Goal: Information Seeking & Learning: Check status

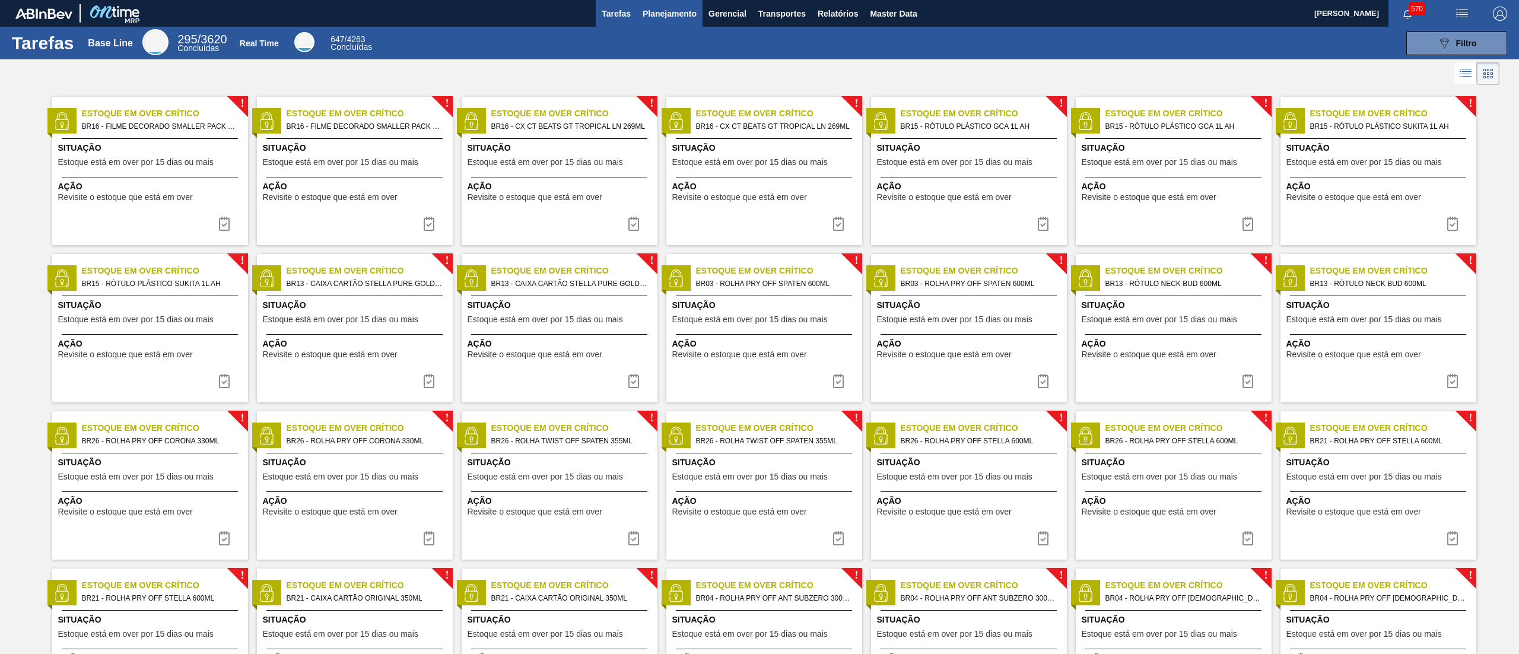
click at [684, 18] on span "Planejamento" at bounding box center [670, 14] width 54 height 14
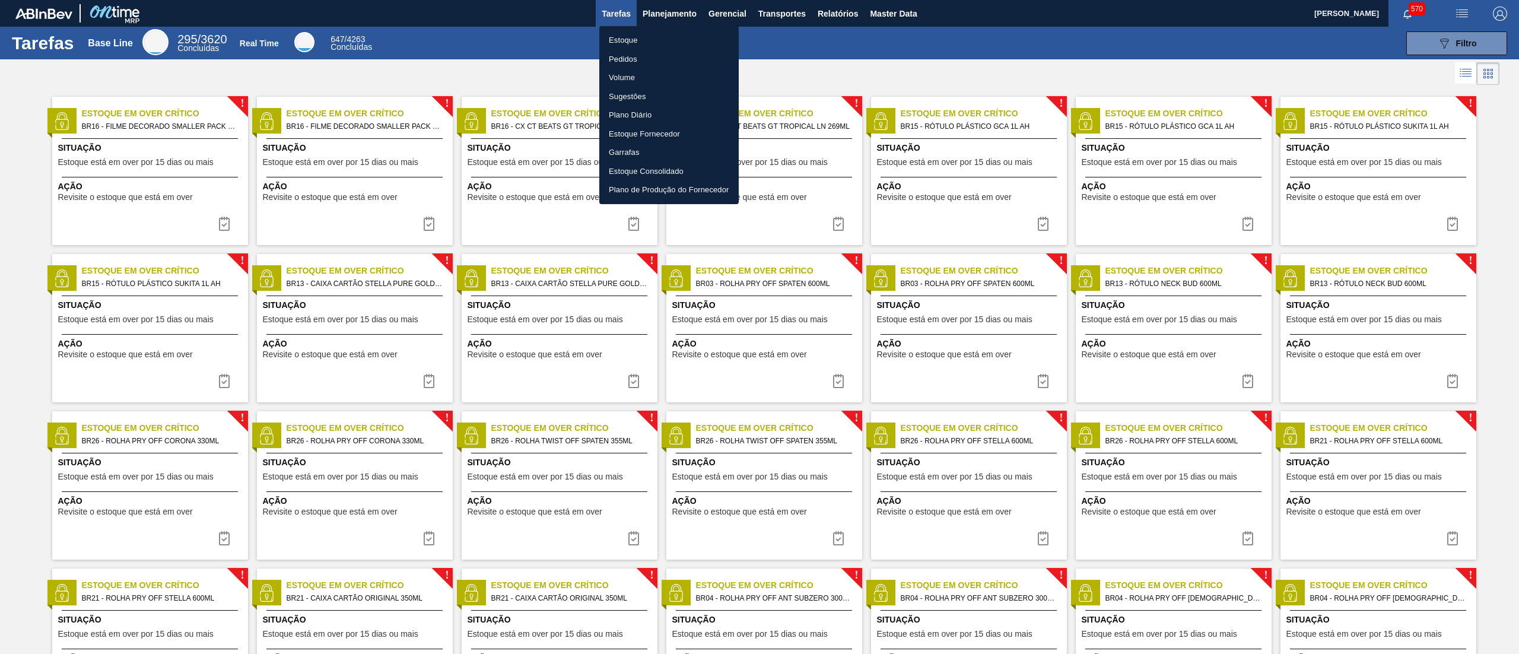
click at [625, 40] on li "Estoque" at bounding box center [668, 40] width 139 height 19
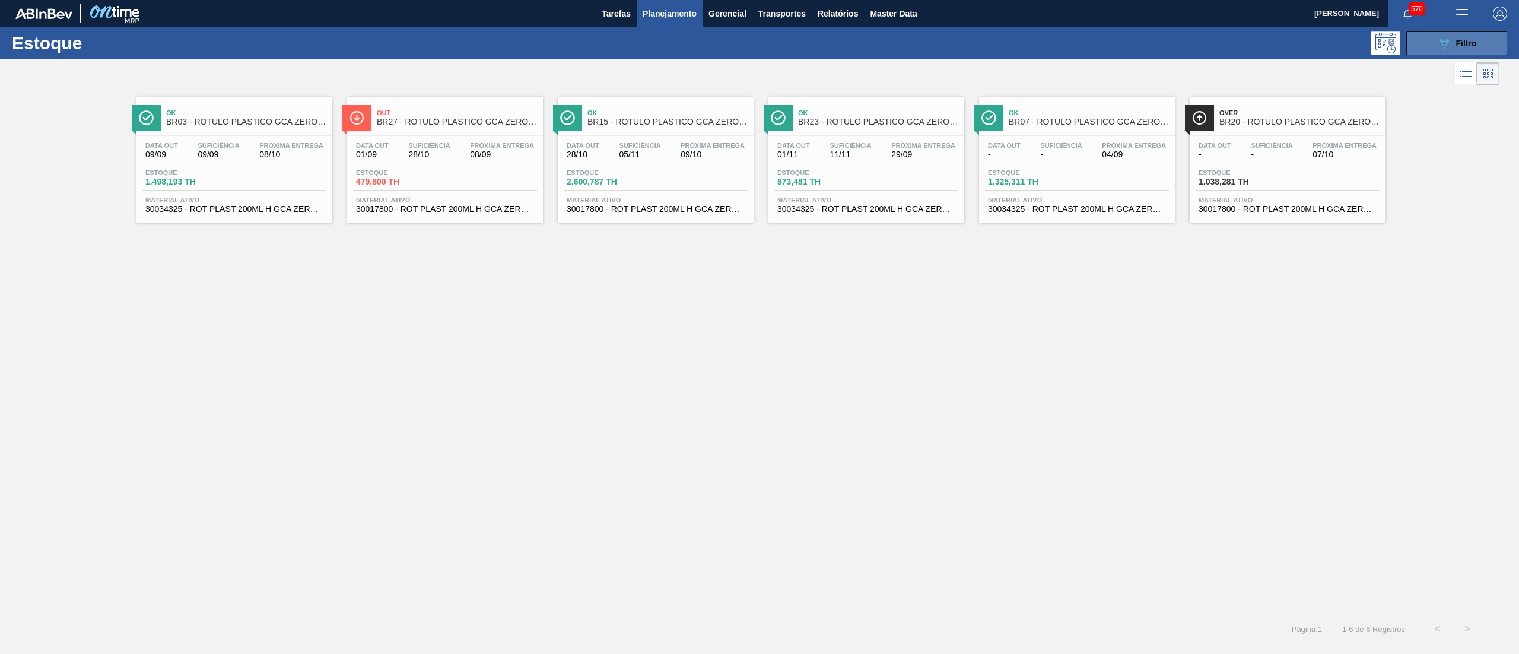
click at [1422, 52] on button "089F7B8B-B2A5-4AFE-B5C0-19BA573D28AC Filtro" at bounding box center [1456, 43] width 101 height 24
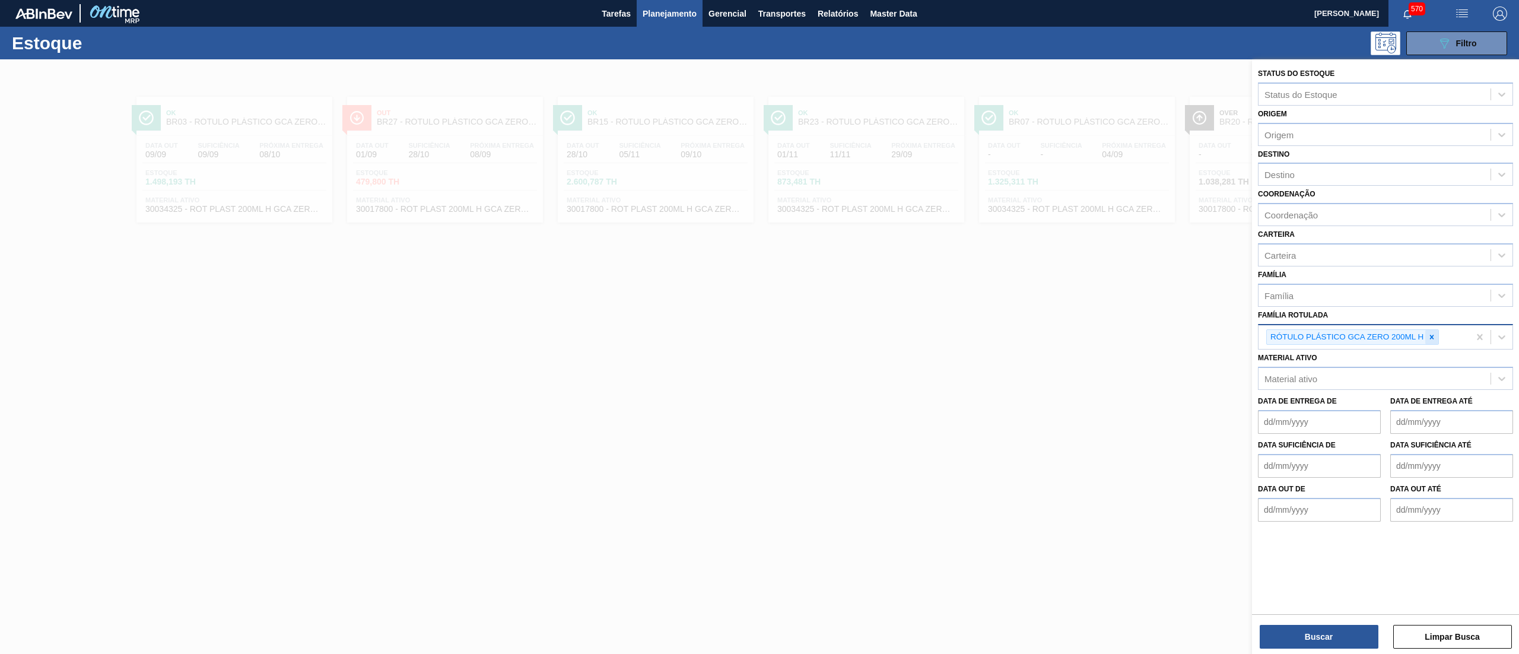
click at [1434, 341] on div at bounding box center [1431, 337] width 13 height 15
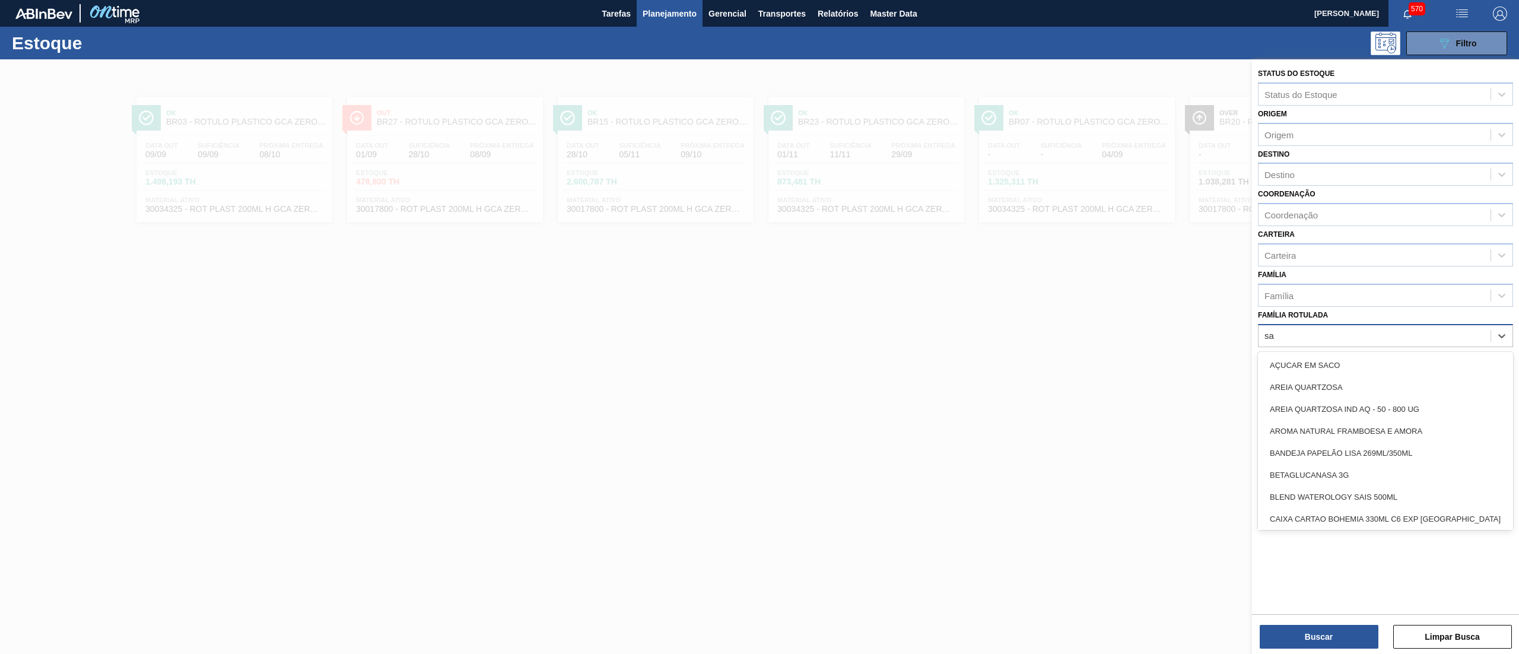
type Rotulada "sak"
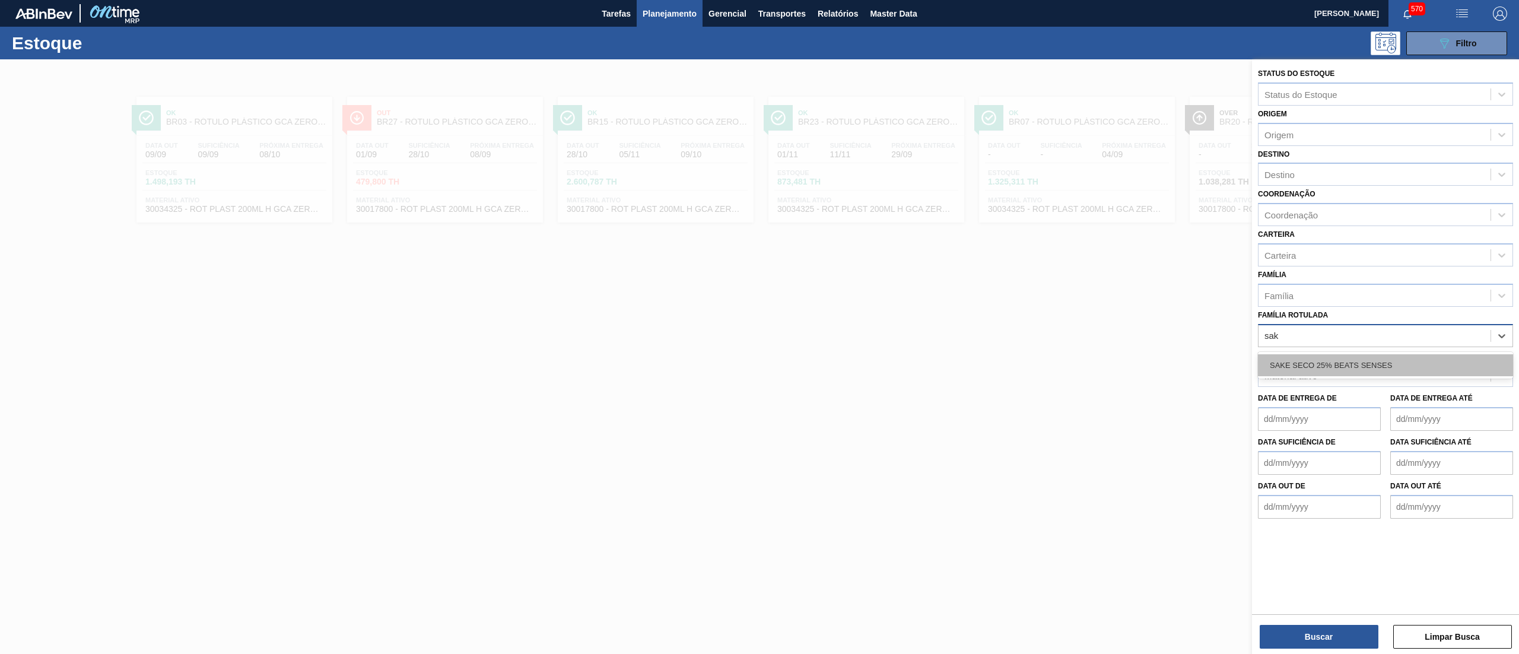
click at [1392, 363] on div "SAKE SECO 25% BEATS SENSES" at bounding box center [1385, 365] width 255 height 22
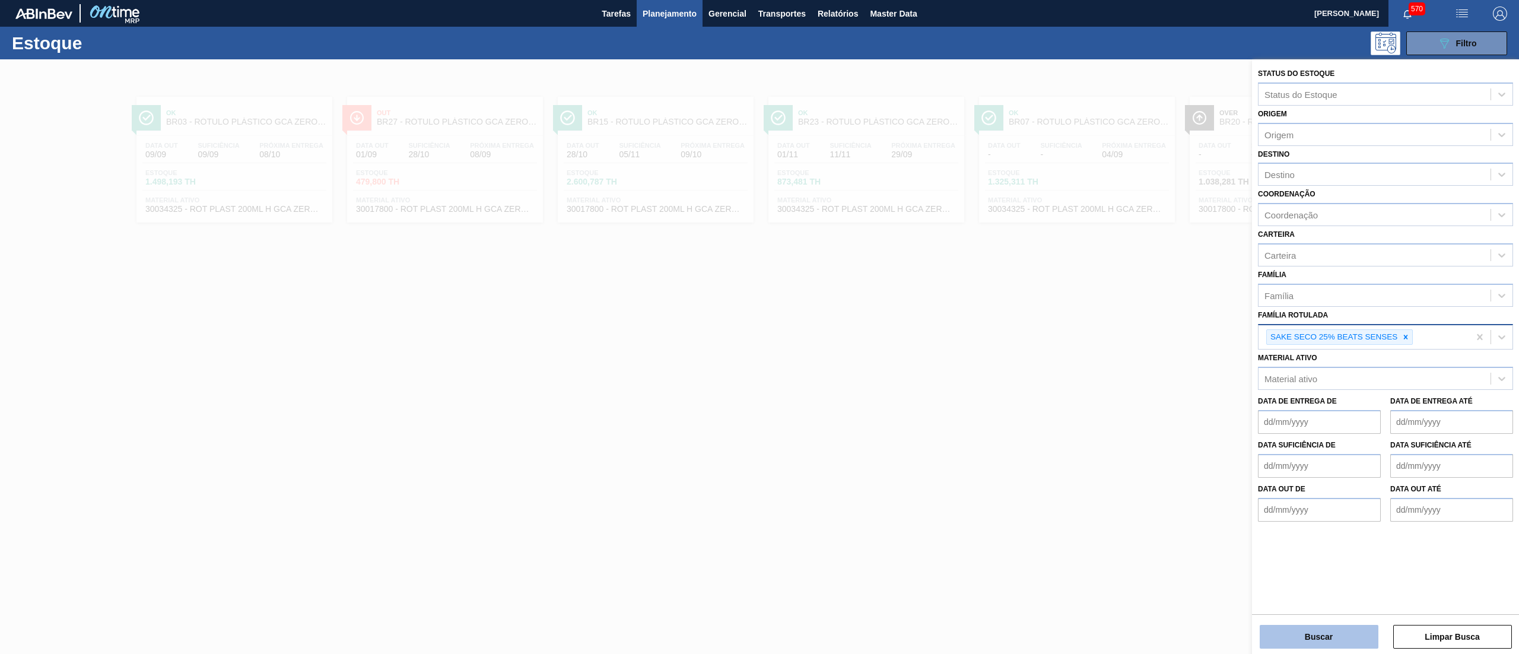
click at [1292, 631] on button "Buscar" at bounding box center [1319, 637] width 119 height 24
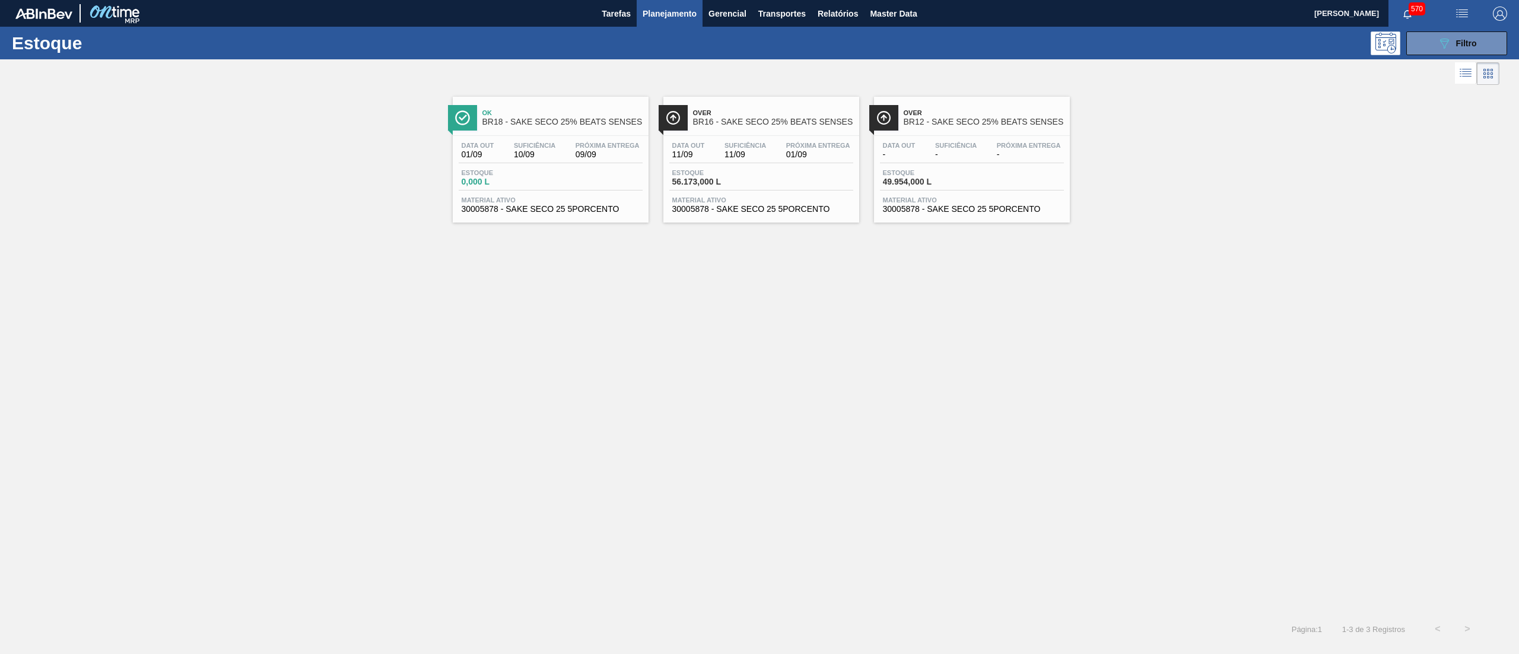
click at [631, 218] on div "Ok BR18 - SAKE SECO 25% BEATS SENSES Data out 01/09 Suficiência 10/09 Próxima E…" at bounding box center [551, 160] width 196 height 126
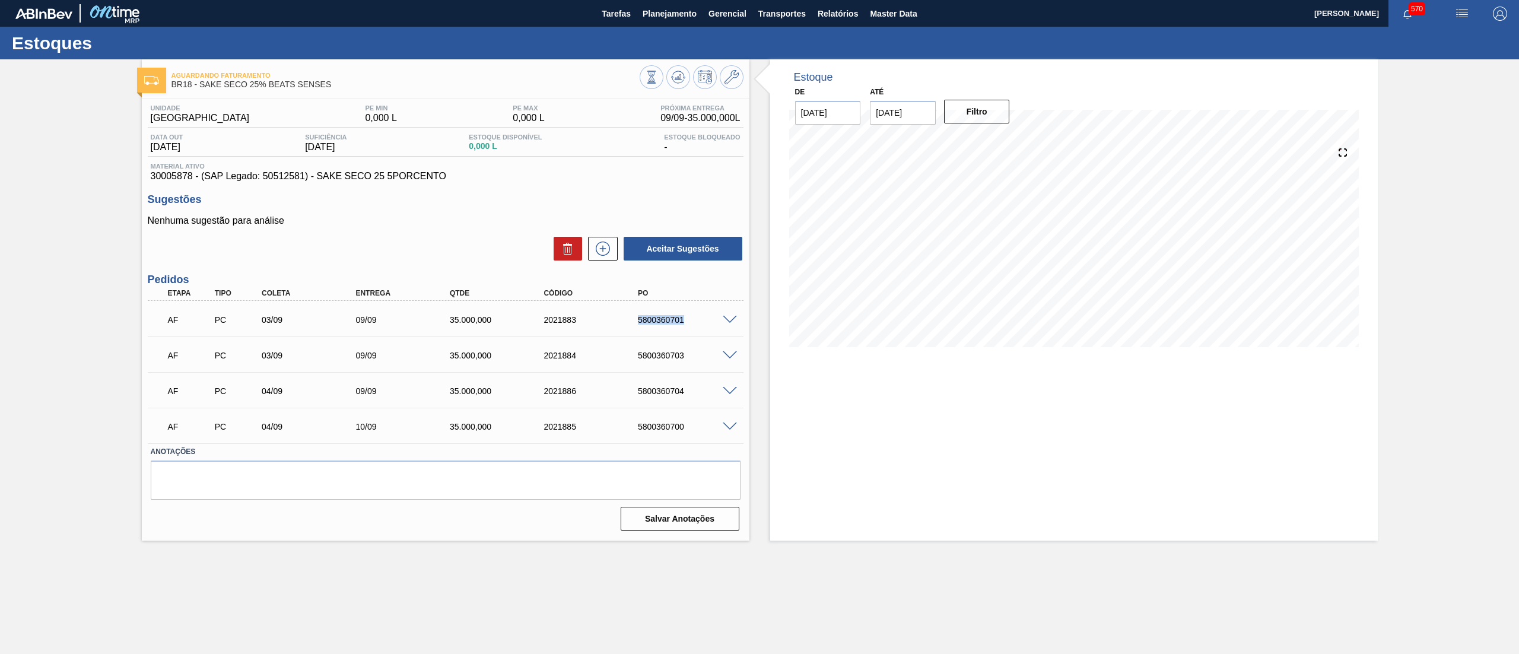
drag, startPoint x: 625, startPoint y: 324, endPoint x: 732, endPoint y: 313, distance: 107.3
click at [732, 313] on div "AF PC 03/09 09/09 35.000,000 2021883 5800360701" at bounding box center [446, 319] width 596 height 30
copy div "5800360701"
drag, startPoint x: 615, startPoint y: 351, endPoint x: 716, endPoint y: 351, distance: 100.3
click at [716, 351] on div "AF PC 03/09 09/09 35.000,000 2021884 5800360703" at bounding box center [442, 354] width 564 height 24
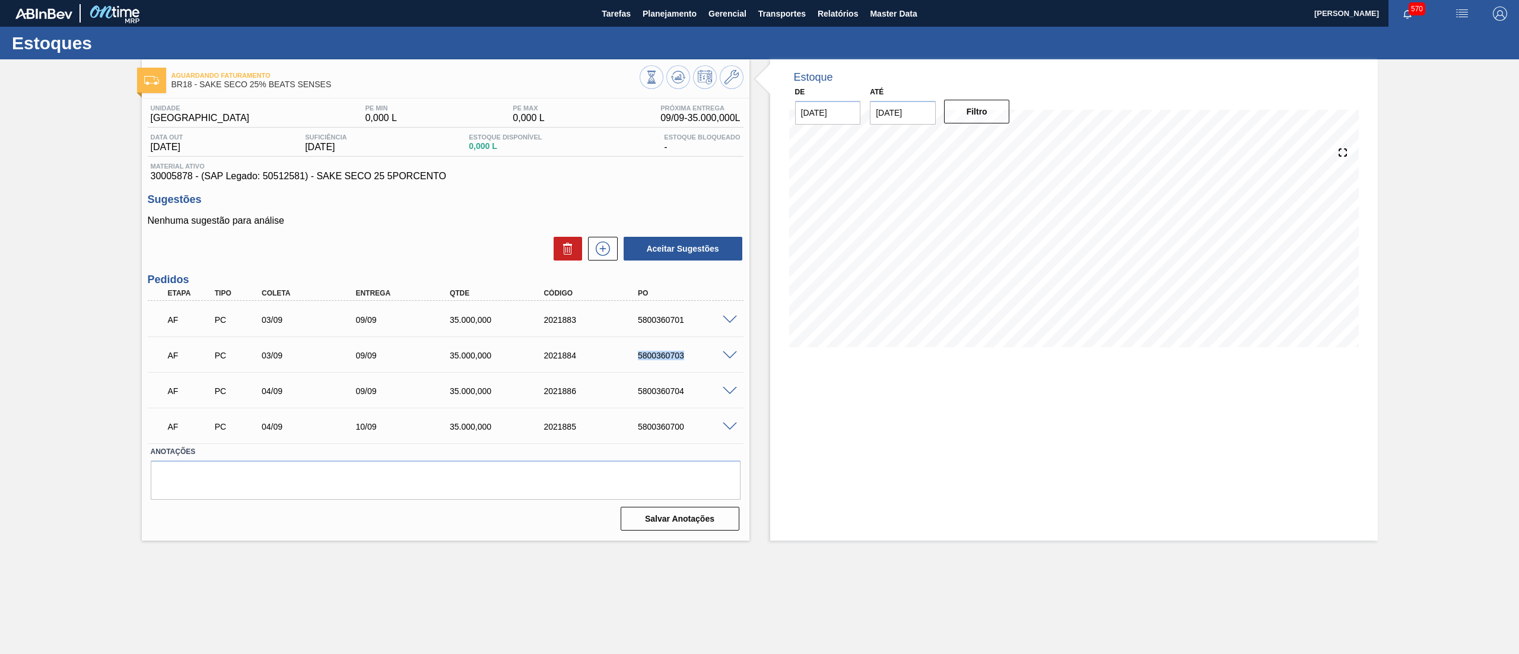
copy div "5800360703"
drag, startPoint x: 630, startPoint y: 393, endPoint x: 698, endPoint y: 393, distance: 68.2
click at [698, 393] on div "5800360704" at bounding box center [677, 390] width 94 height 9
copy div "5800360704"
drag, startPoint x: 668, startPoint y: 421, endPoint x: 720, endPoint y: 422, distance: 51.6
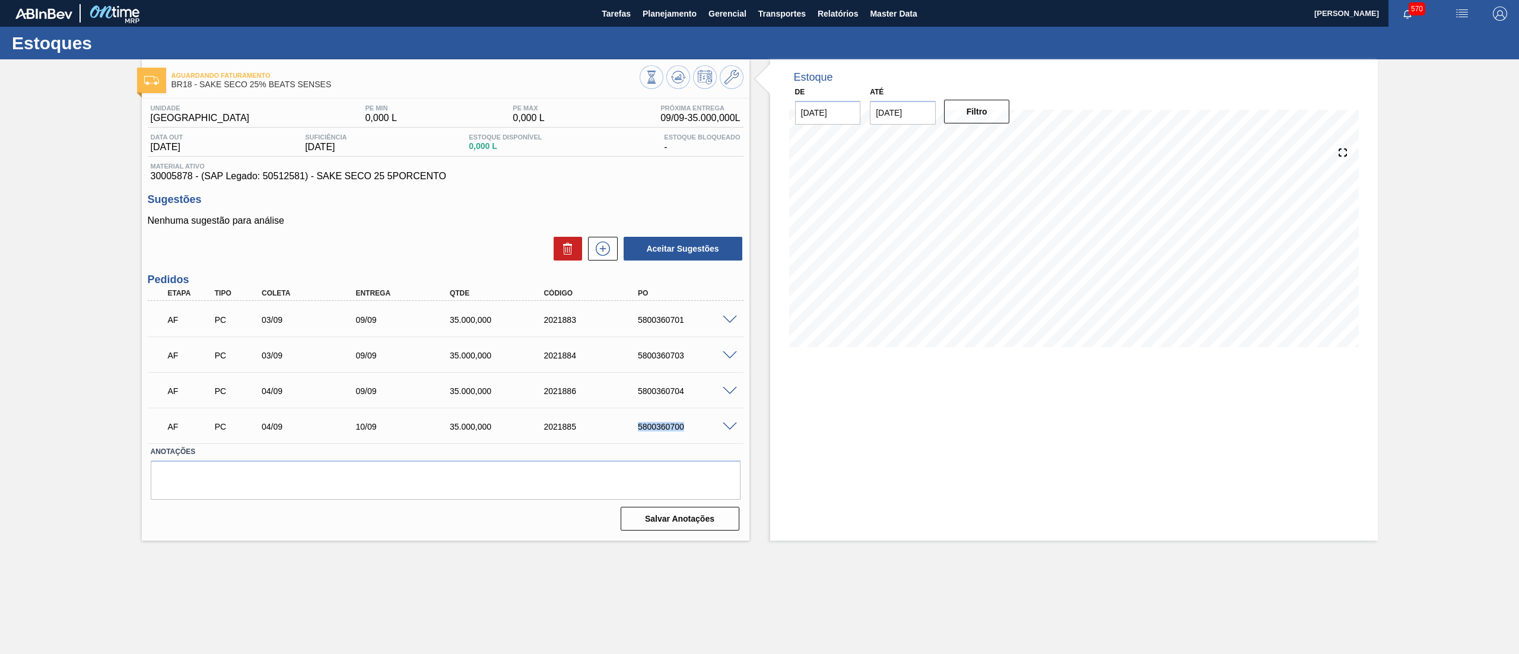
click at [720, 422] on div "AF PC 04/09 10/09 35.000,000 2021885 5800360700" at bounding box center [446, 426] width 596 height 30
copy div "5800360700"
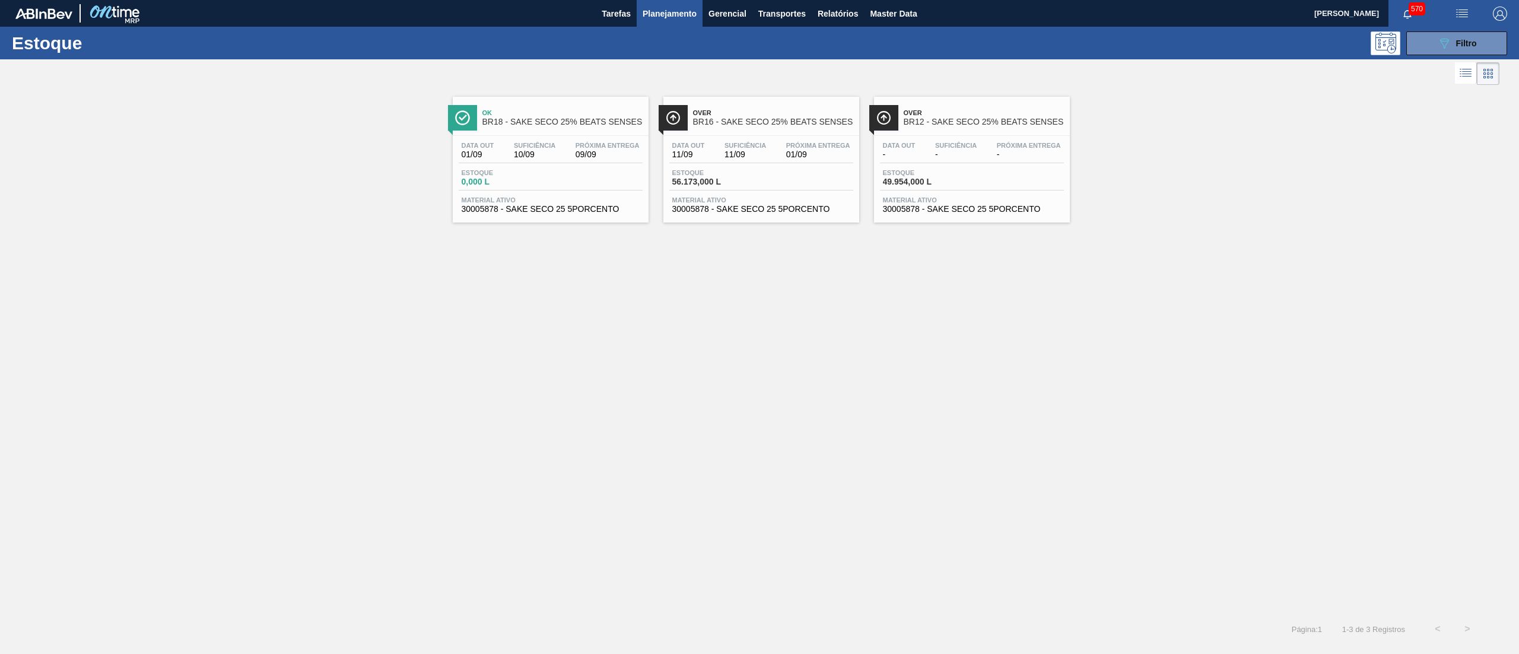
click at [706, 211] on span "30005878 - SAKE SECO 25 5PORCENTO" at bounding box center [761, 209] width 178 height 9
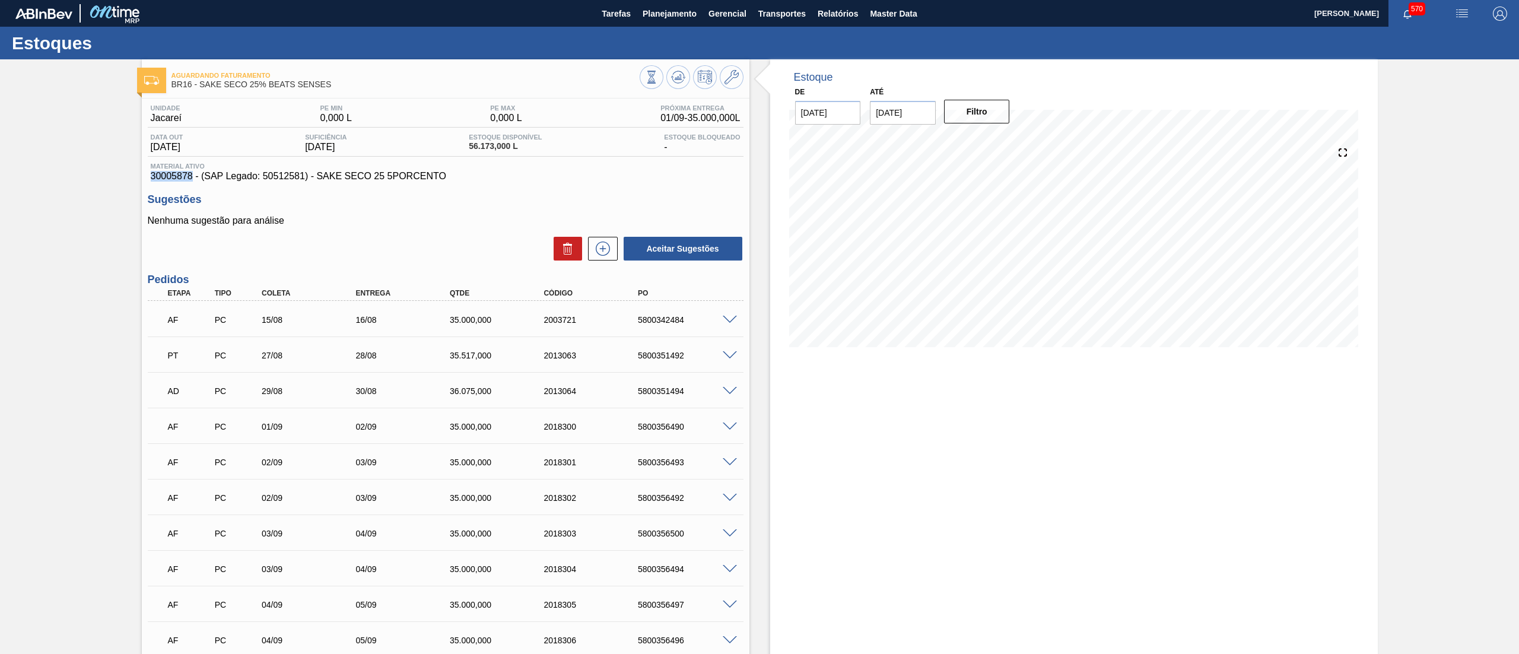
drag, startPoint x: 146, startPoint y: 175, endPoint x: 190, endPoint y: 177, distance: 44.6
click at [190, 177] on div "Unidade Jacareí PE MIN 0,000 L PE MAX 0,000 L Próxima Entrega 01/09 - 35.000,00…" at bounding box center [446, 565] width 608 height 934
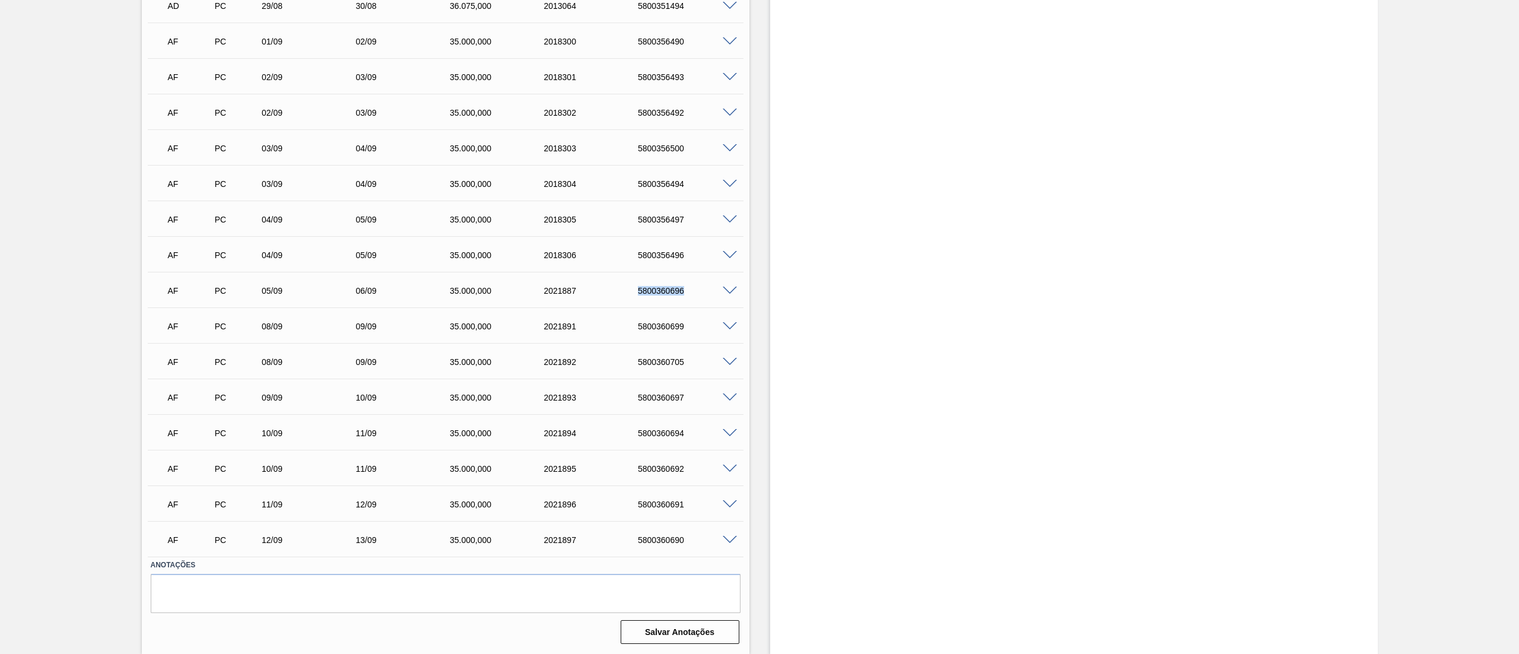
drag, startPoint x: 627, startPoint y: 289, endPoint x: 727, endPoint y: 291, distance: 100.3
click at [727, 291] on div "AF PC 05/09 06/09 35.000,000 2021887 5800360696" at bounding box center [446, 290] width 596 height 30
copy div "5800360696"
drag, startPoint x: 627, startPoint y: 330, endPoint x: 702, endPoint y: 327, distance: 76.0
click at [702, 327] on div "AF PC 08/09 09/09 35.000,000 2021891 5800360699" at bounding box center [442, 325] width 564 height 24
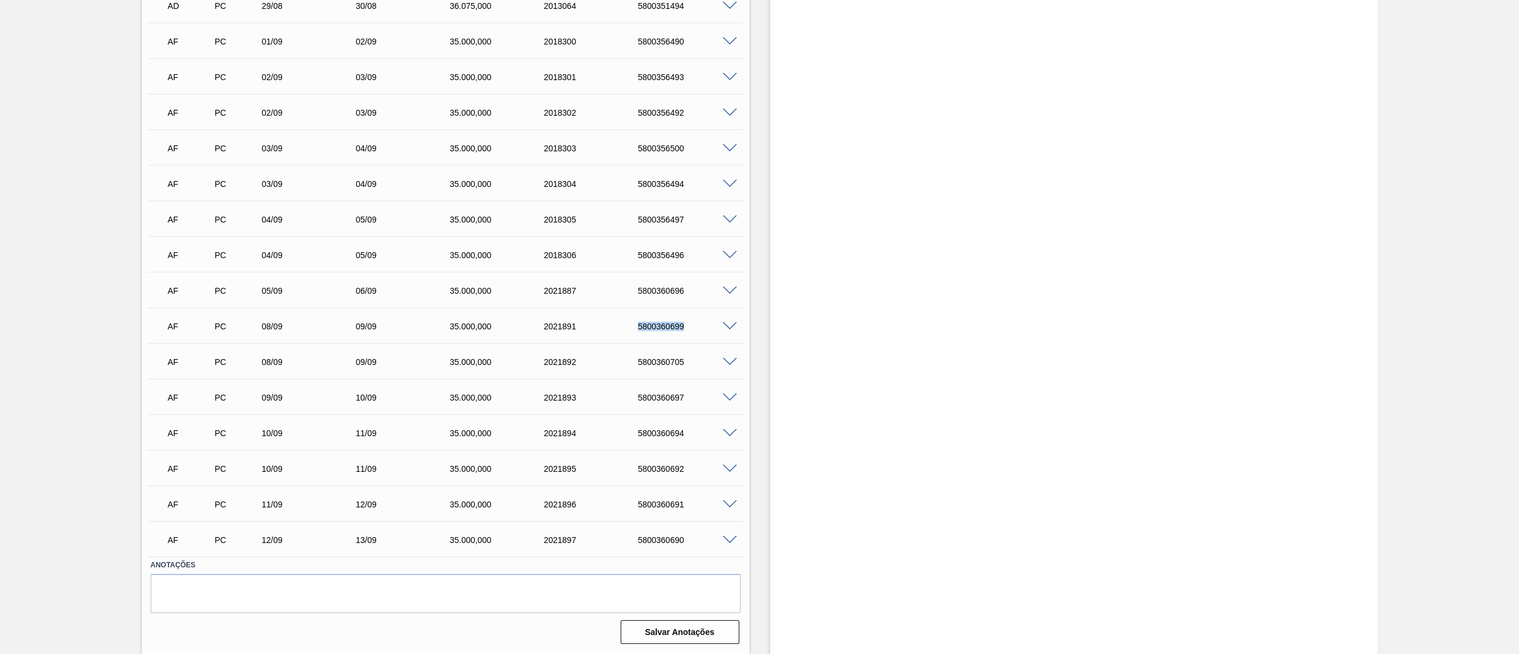
copy div "5800360699"
drag, startPoint x: 628, startPoint y: 368, endPoint x: 717, endPoint y: 370, distance: 89.6
click at [717, 370] on div "AF PC 08/09 09/09 35.000,000 2021892 5800360705" at bounding box center [442, 361] width 564 height 24
copy div "5800360705"
drag, startPoint x: 628, startPoint y: 396, endPoint x: 720, endPoint y: 396, distance: 92.6
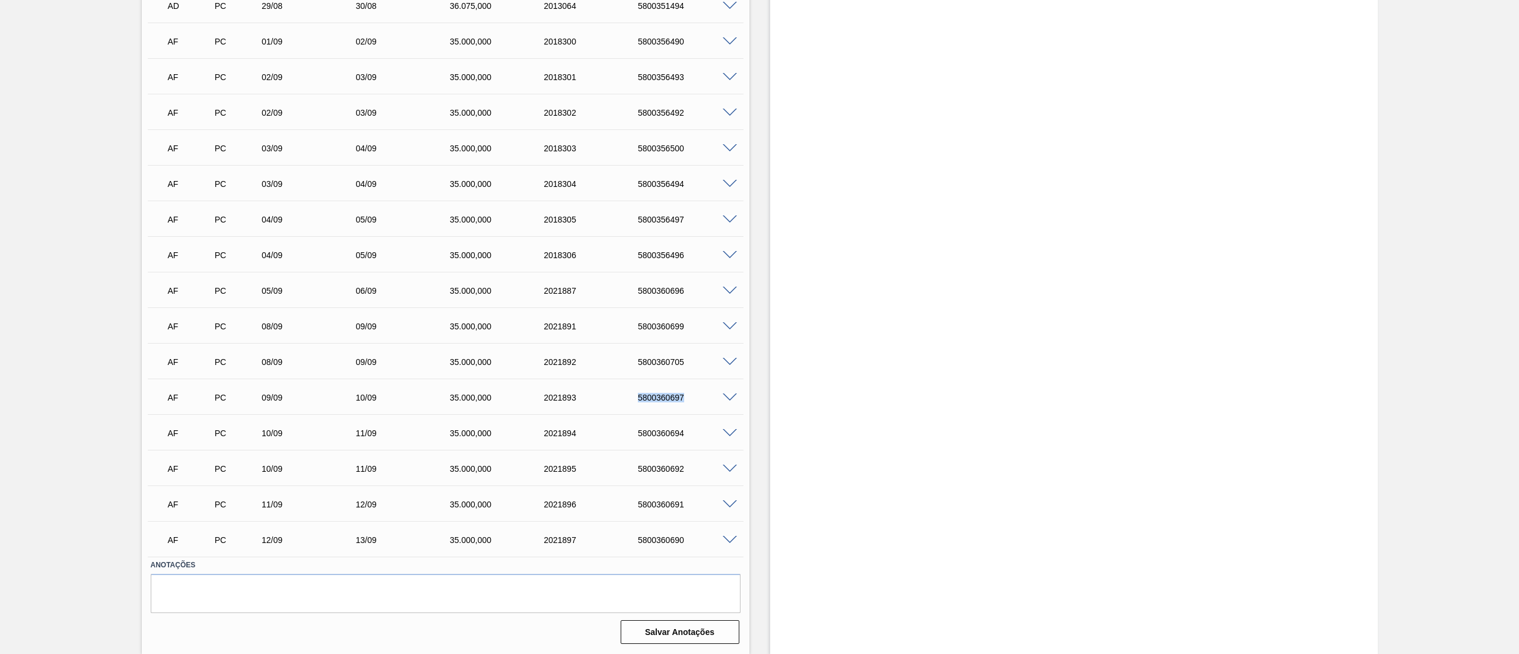
click at [720, 396] on div "AF PC 09/09 10/09 35.000,000 2021893 5800360697" at bounding box center [446, 397] width 596 height 30
copy div "5800360697"
drag, startPoint x: 623, startPoint y: 434, endPoint x: 738, endPoint y: 441, distance: 115.4
click at [738, 441] on div "AF PC 10/09 11/09 35.000,000 2021894 5800360694" at bounding box center [446, 432] width 596 height 30
copy div "5800360694"
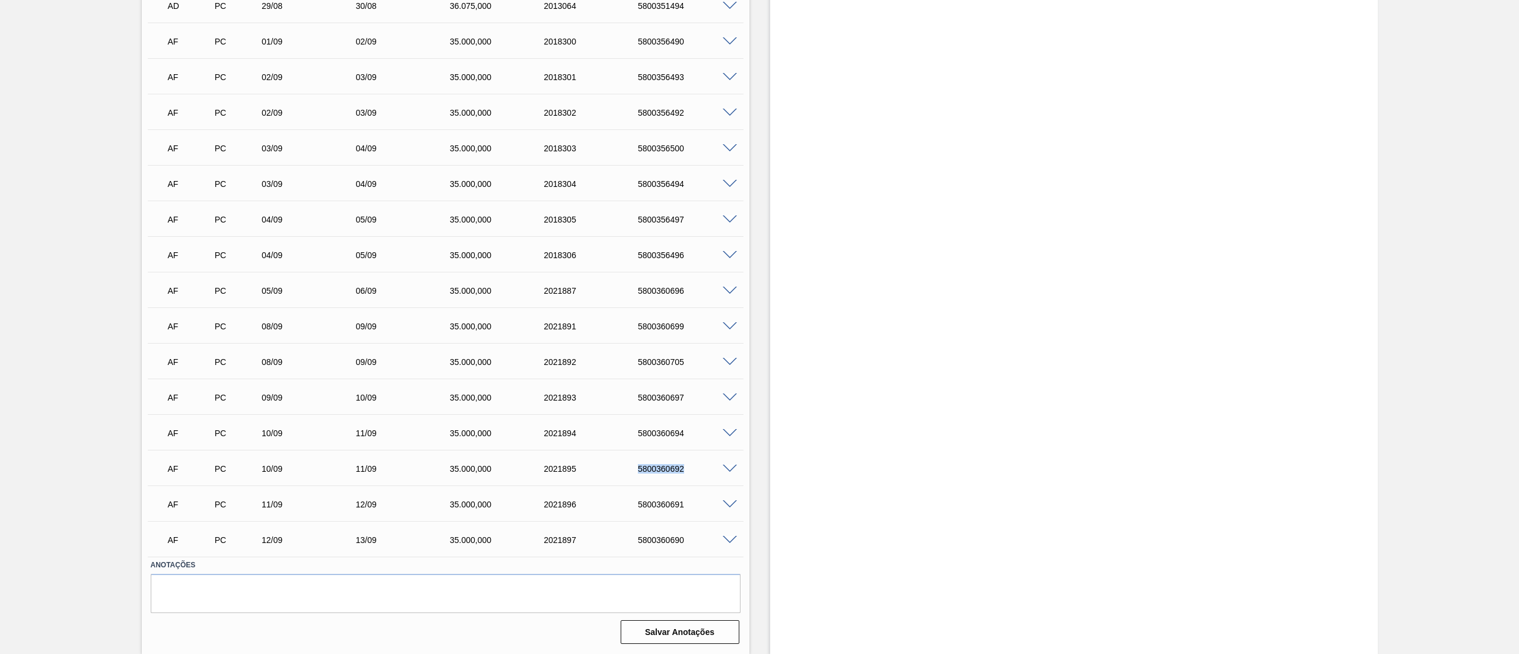
drag, startPoint x: 627, startPoint y: 467, endPoint x: 726, endPoint y: 467, distance: 99.1
click at [726, 467] on div "AF PC 10/09 11/09 35.000,000 2021895 5800360692" at bounding box center [446, 468] width 596 height 30
copy div "5800360692"
drag, startPoint x: 630, startPoint y: 500, endPoint x: 706, endPoint y: 498, distance: 76.5
click at [706, 498] on div "AF PC 11/09 12/09 35.000,000 2021896 5800360691" at bounding box center [442, 503] width 564 height 24
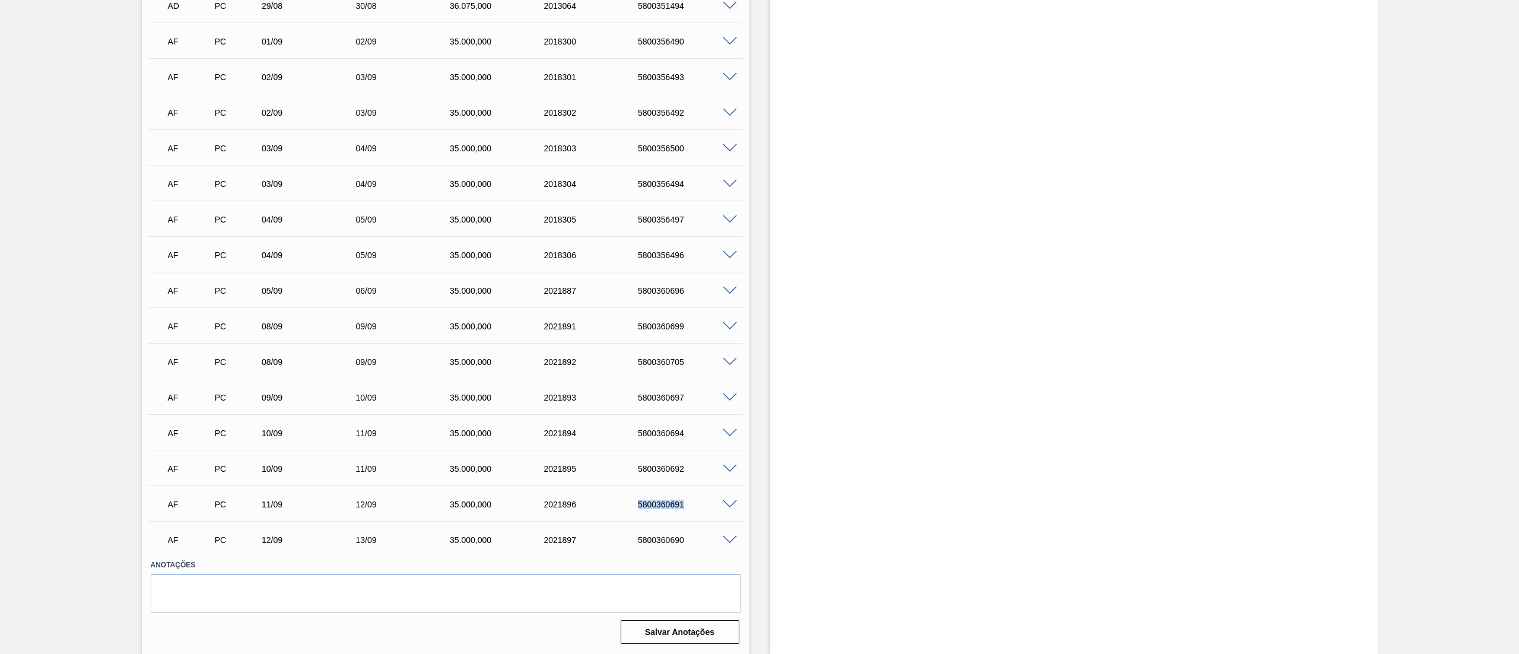
drag, startPoint x: 627, startPoint y: 510, endPoint x: 723, endPoint y: 513, distance: 96.2
click at [723, 513] on div "AF PC 11/09 12/09 35.000,000 2021896 5800360691" at bounding box center [442, 503] width 564 height 24
drag, startPoint x: 677, startPoint y: 533, endPoint x: 726, endPoint y: 539, distance: 49.5
click at [726, 539] on div "AF PC 12/09 13/09 35.000,000 2021897 5800360690" at bounding box center [446, 539] width 596 height 30
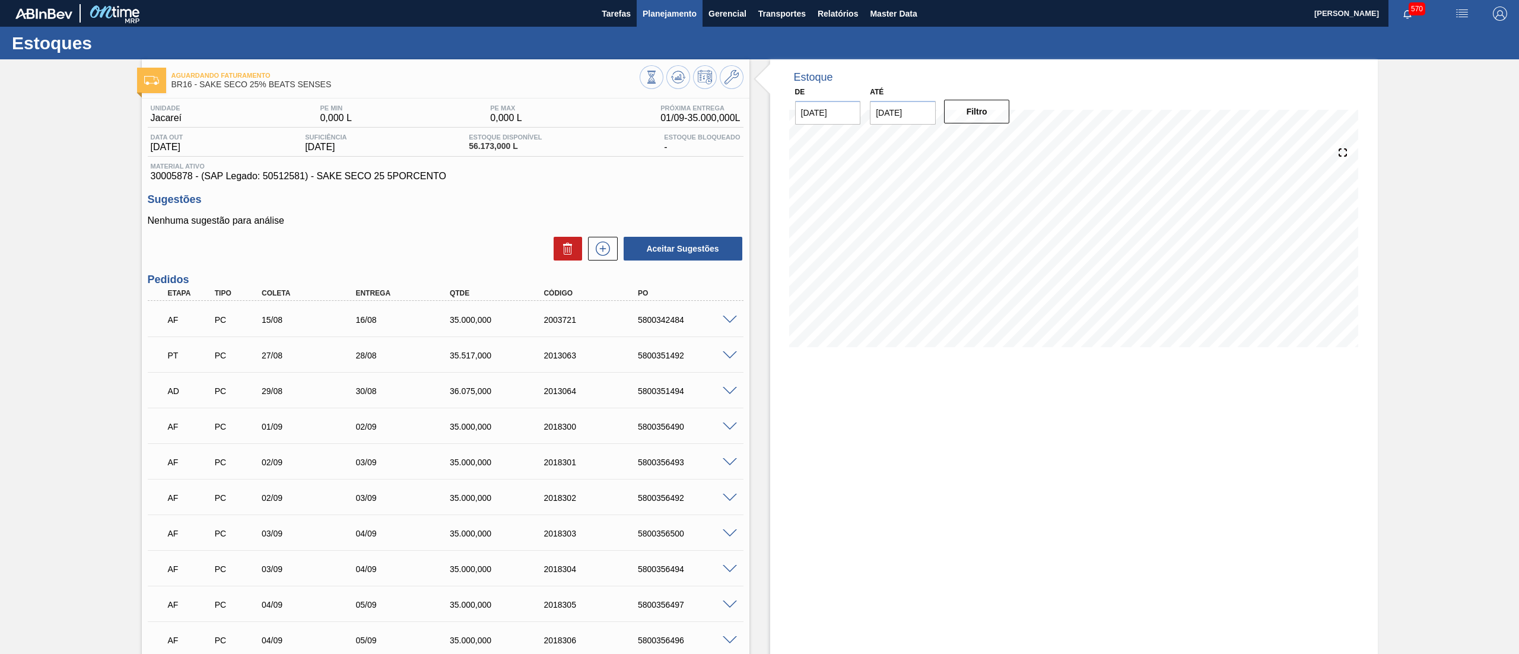
click at [684, 13] on span "Planejamento" at bounding box center [670, 14] width 54 height 14
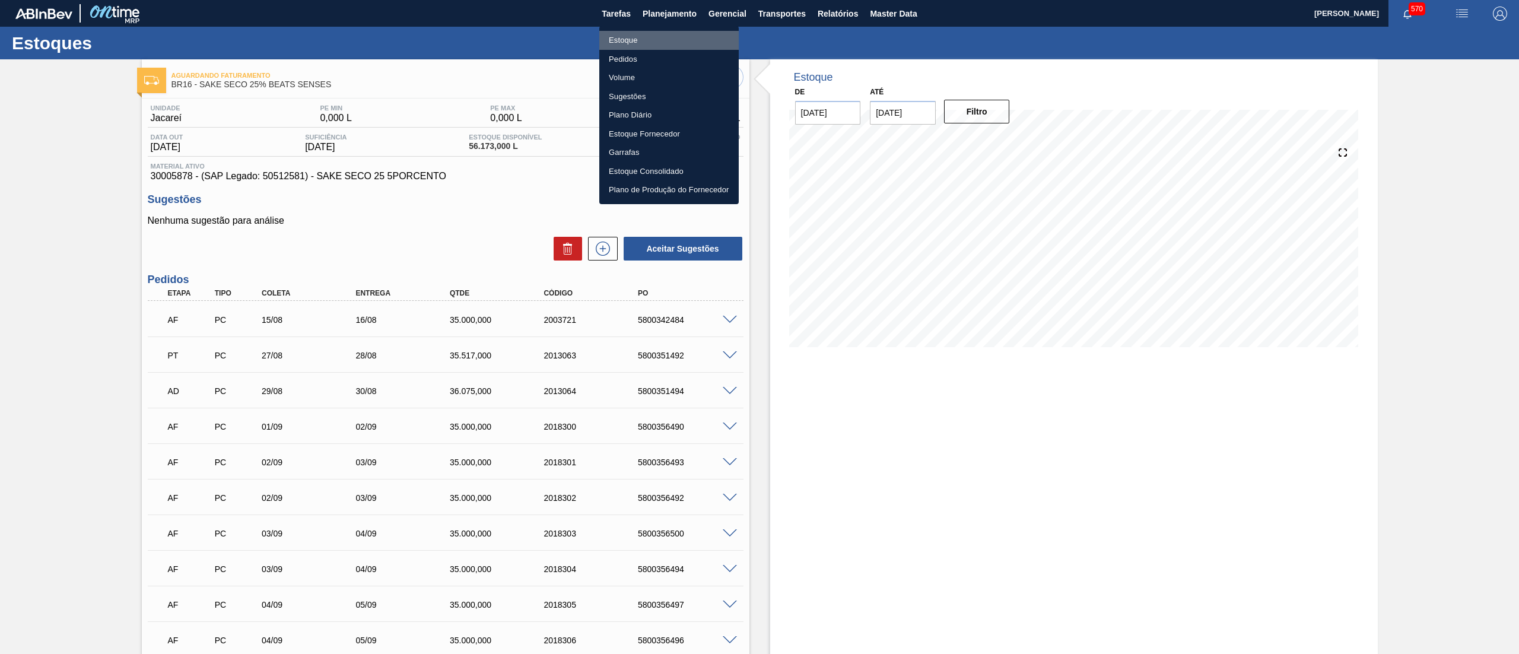
click at [655, 38] on li "Estoque" at bounding box center [668, 40] width 139 height 19
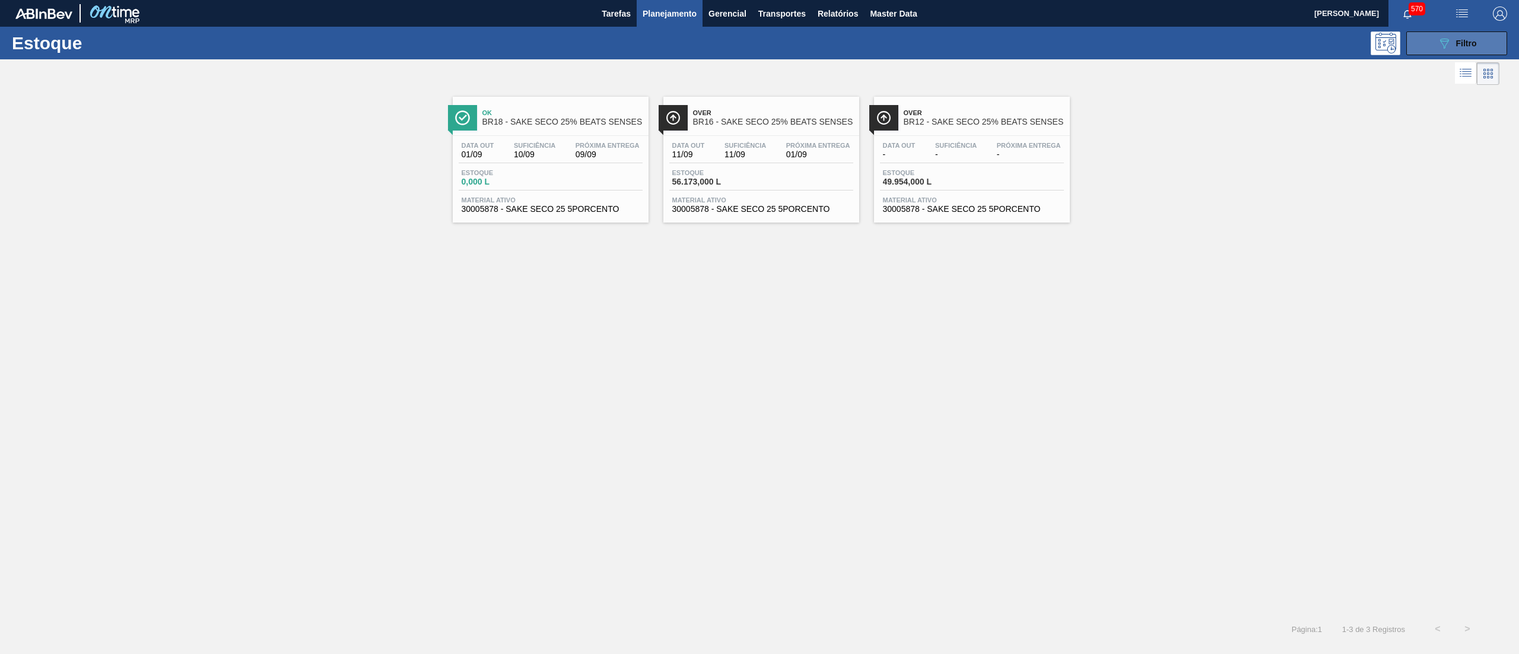
click at [1441, 50] on button "089F7B8B-B2A5-4AFE-B5C0-19BA573D28AC Filtro" at bounding box center [1456, 43] width 101 height 24
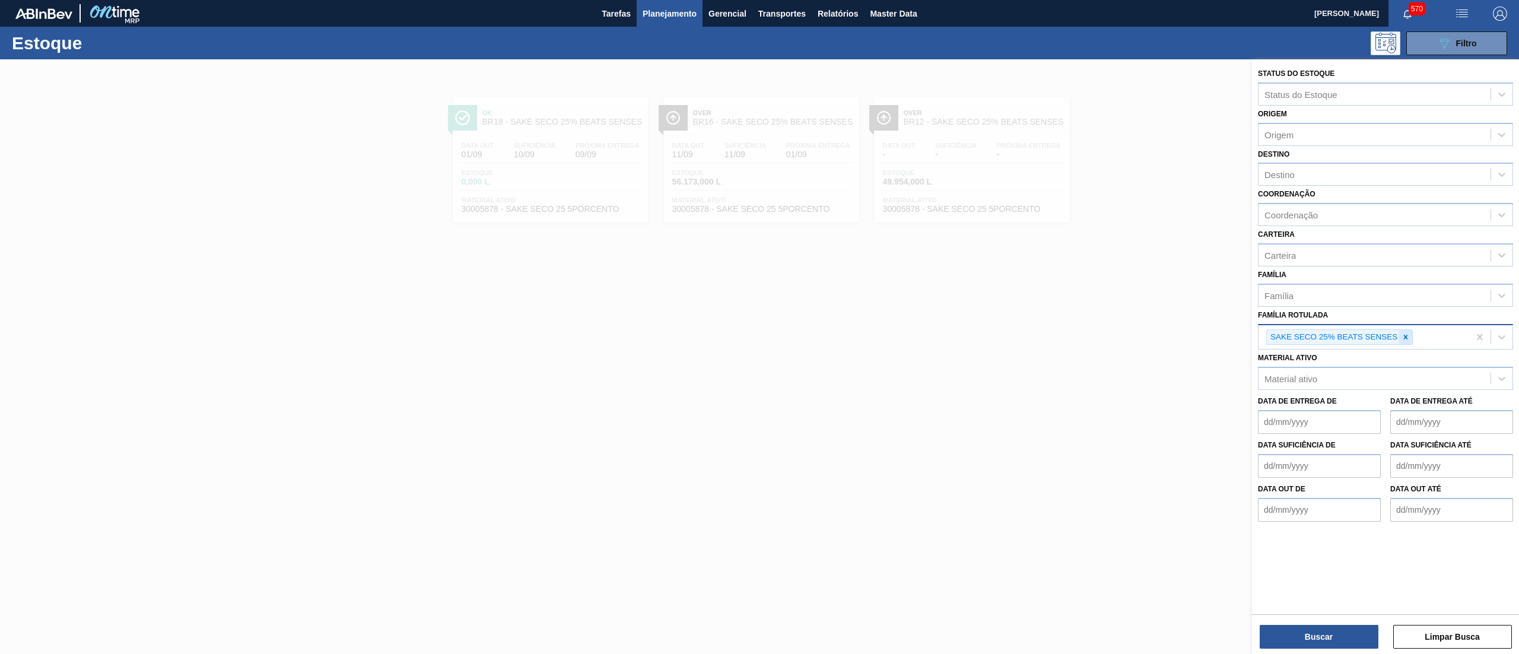
click at [1405, 333] on icon at bounding box center [1405, 337] width 8 height 8
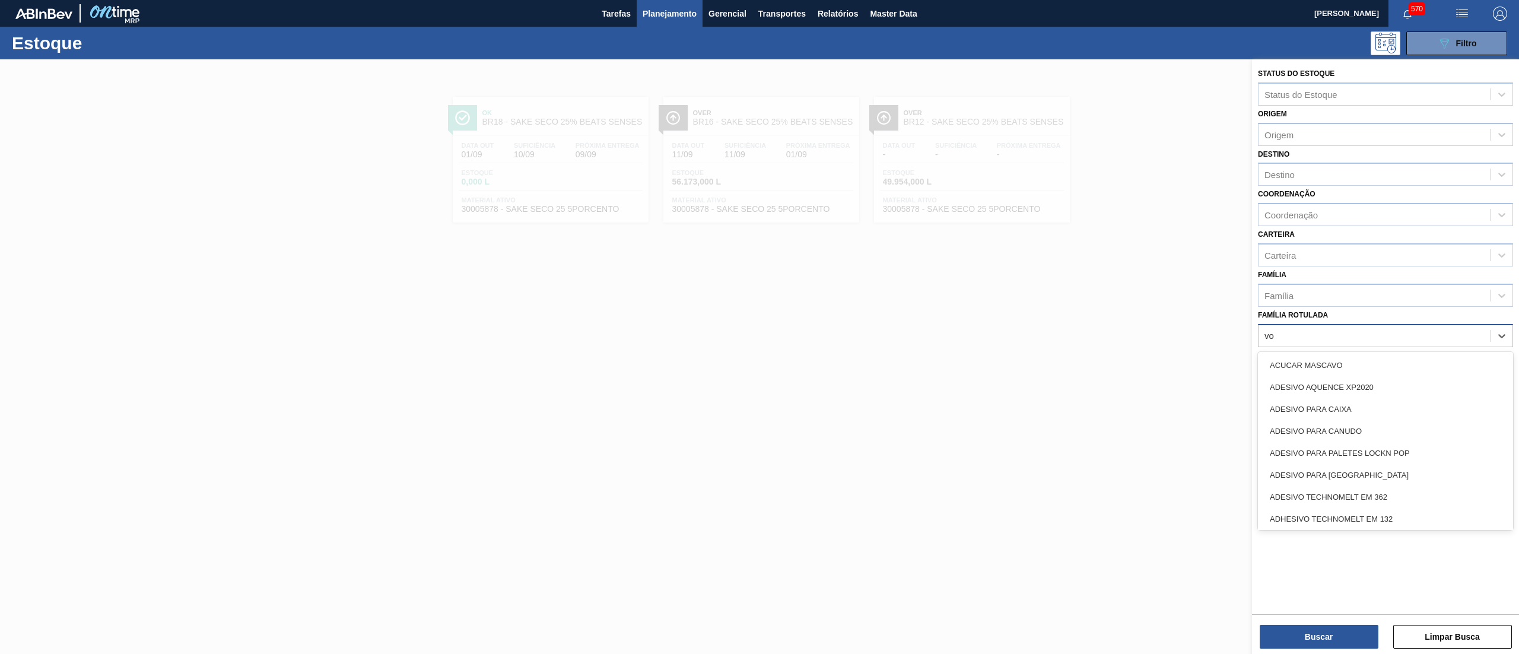
type Rotulada "vod"
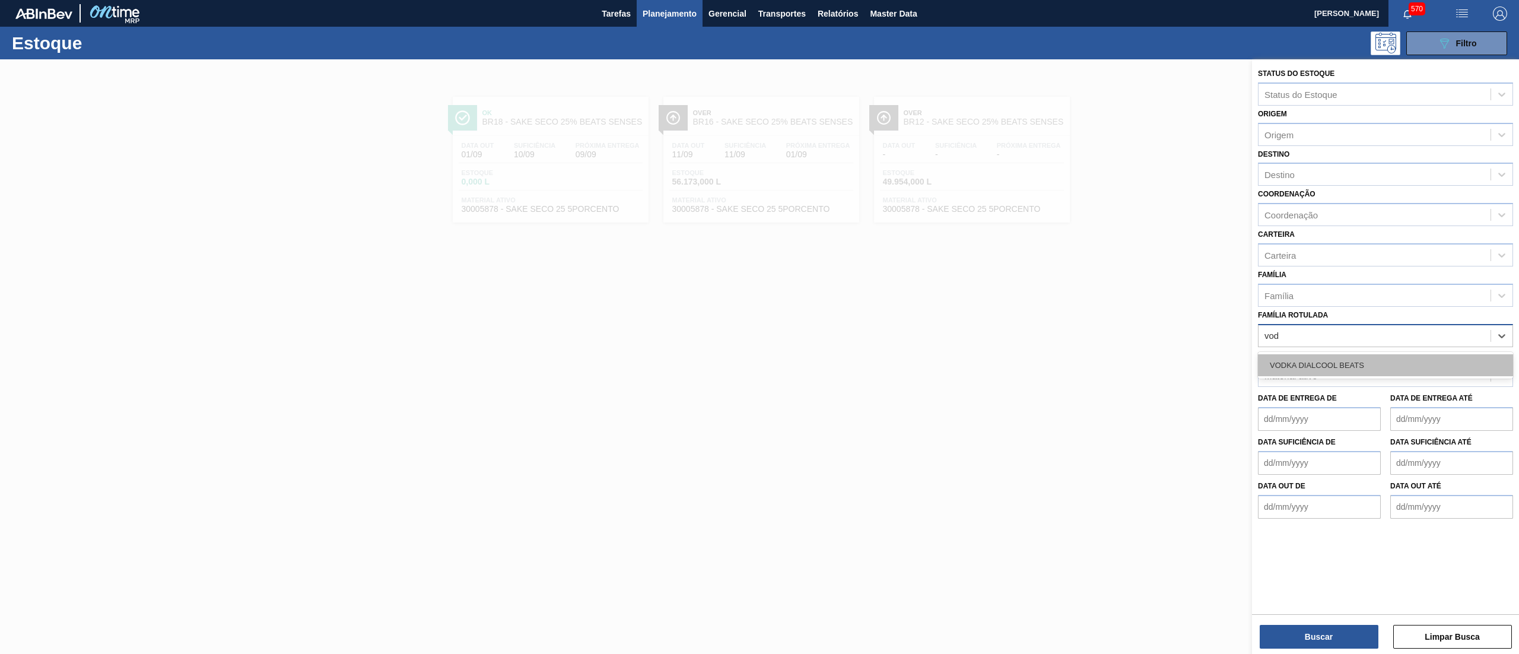
click at [1382, 355] on div "VODKA DIALCOOL BEATS" at bounding box center [1385, 365] width 255 height 22
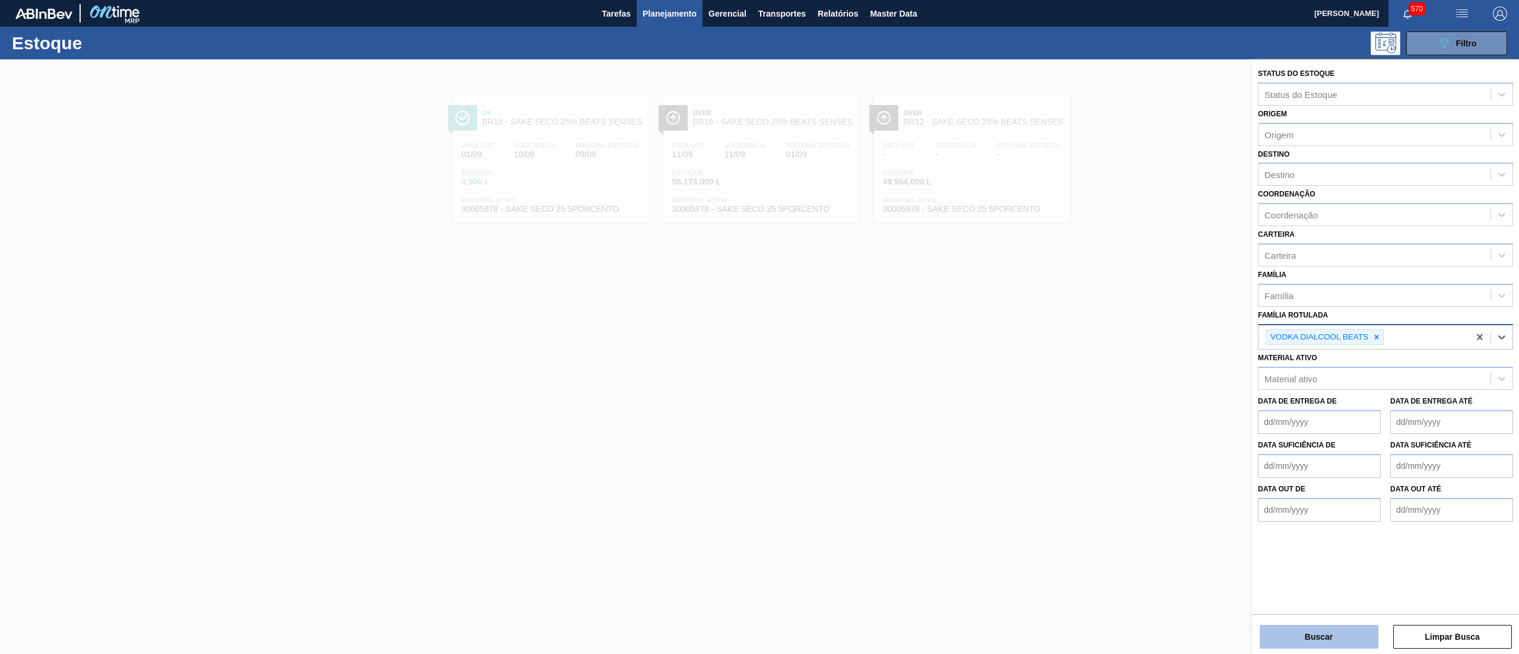
click at [1265, 640] on button "Buscar" at bounding box center [1319, 637] width 119 height 24
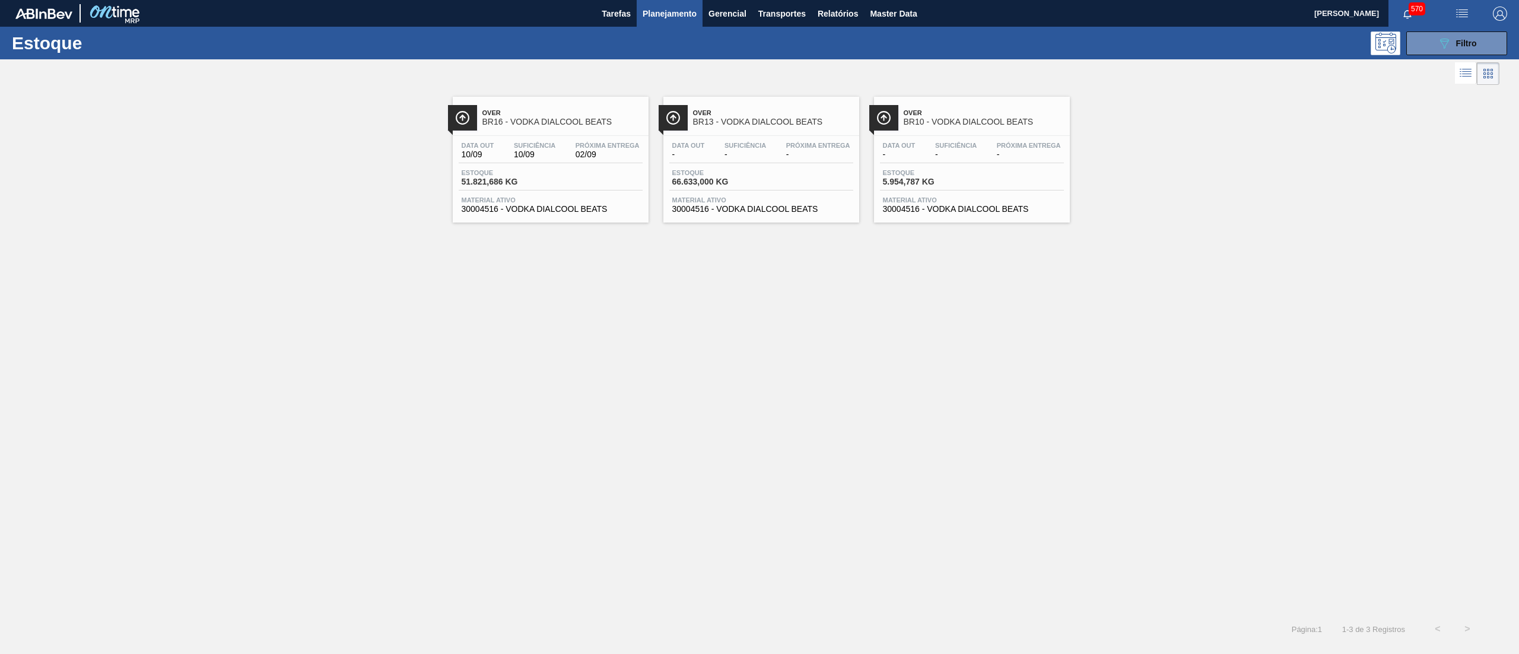
click at [584, 220] on div "Over BR16 - VODKA DIALCOOL BEATS Data out 10/09 Suficiência 10/09 Próxima Entre…" at bounding box center [551, 160] width 196 height 126
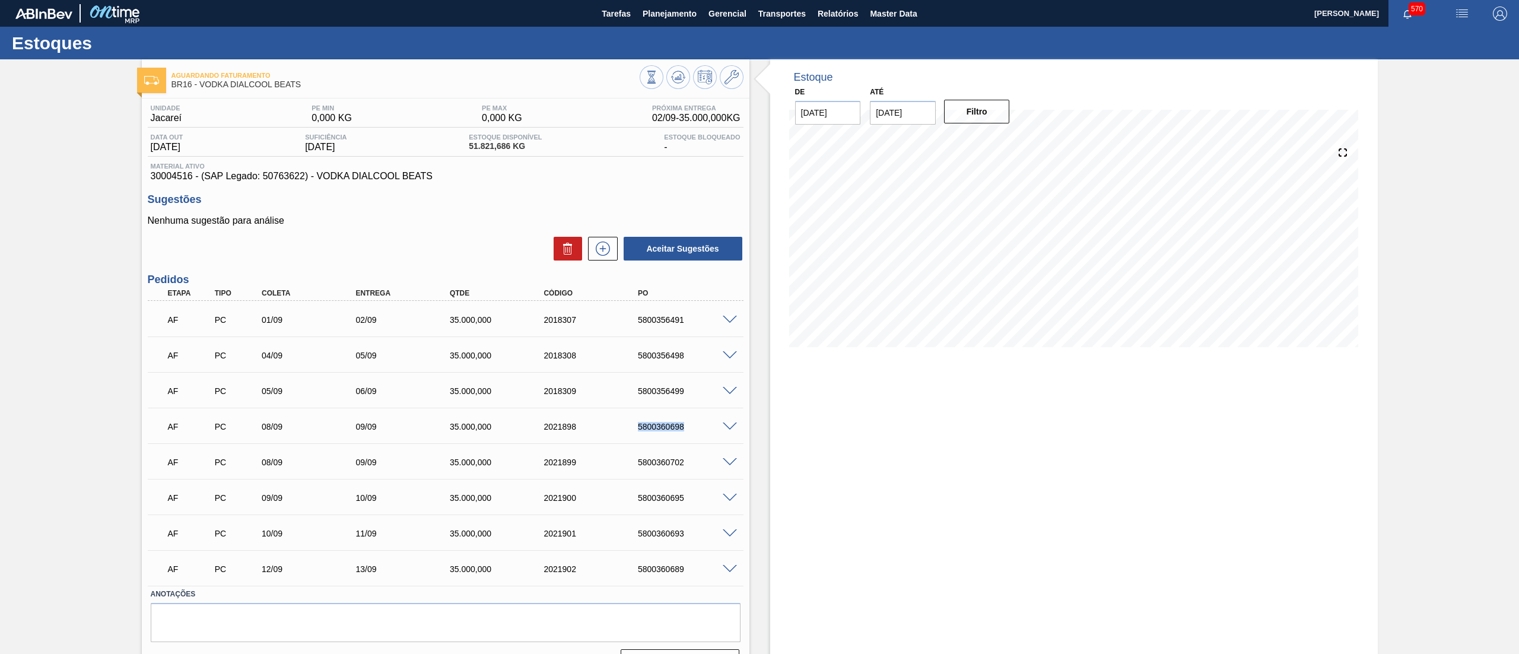
drag, startPoint x: 625, startPoint y: 422, endPoint x: 730, endPoint y: 422, distance: 104.4
click at [730, 422] on div "AF PC 08/09 09/09 35.000,000 2021898 5800360698" at bounding box center [446, 426] width 596 height 30
drag, startPoint x: 628, startPoint y: 460, endPoint x: 698, endPoint y: 469, distance: 70.6
click at [698, 469] on div "AF PC 08/09 09/09 35.000,000 2021899 5800360702" at bounding box center [442, 461] width 564 height 24
drag, startPoint x: 625, startPoint y: 496, endPoint x: 703, endPoint y: 496, distance: 77.7
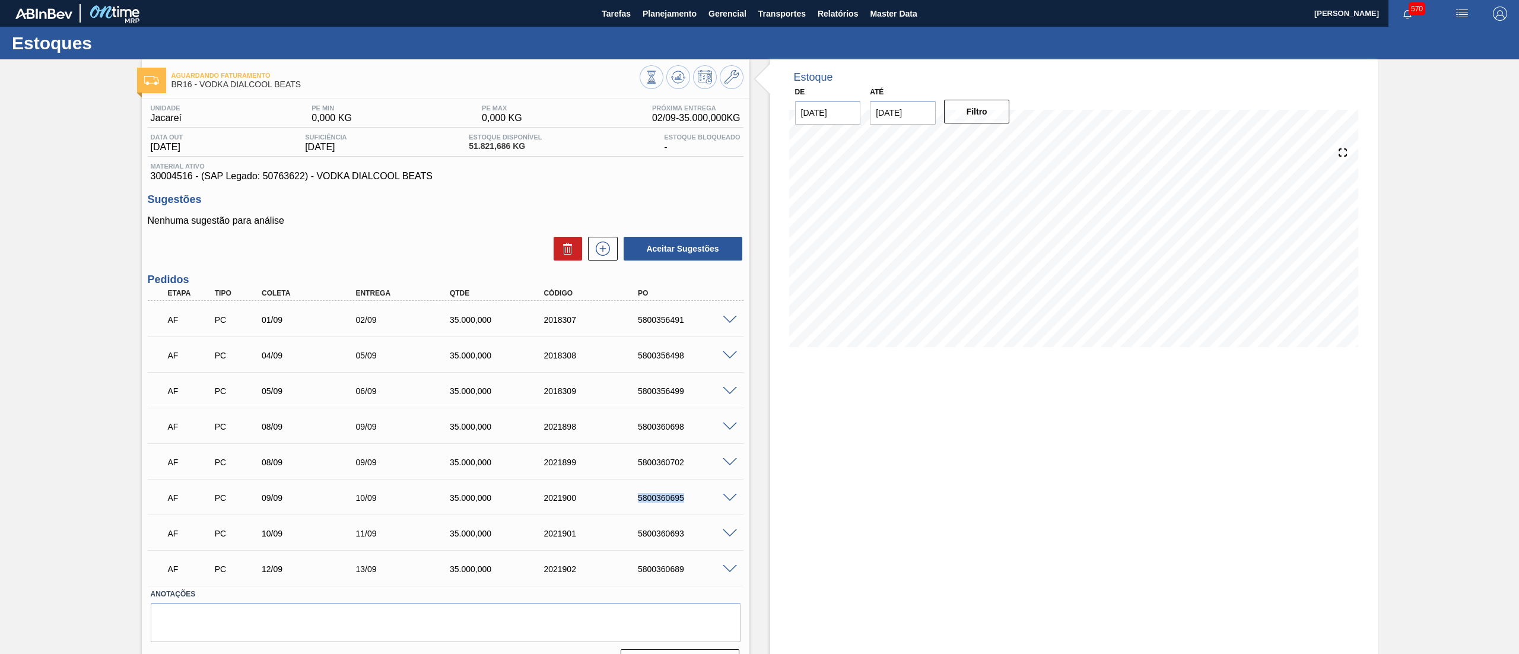
click at [703, 496] on div "AF PC 09/09 10/09 35.000,000 2021900 5800360695" at bounding box center [442, 497] width 564 height 24
drag, startPoint x: 625, startPoint y: 532, endPoint x: 713, endPoint y: 533, distance: 87.8
click at [713, 533] on div "AF PC 10/09 11/09 35.000,000 2021901 5800360693" at bounding box center [442, 532] width 564 height 24
drag, startPoint x: 631, startPoint y: 576, endPoint x: 732, endPoint y: 571, distance: 101.0
click at [732, 571] on div "AF PC 12/09 13/09 35.000,000 2021902 5800360689" at bounding box center [446, 568] width 596 height 30
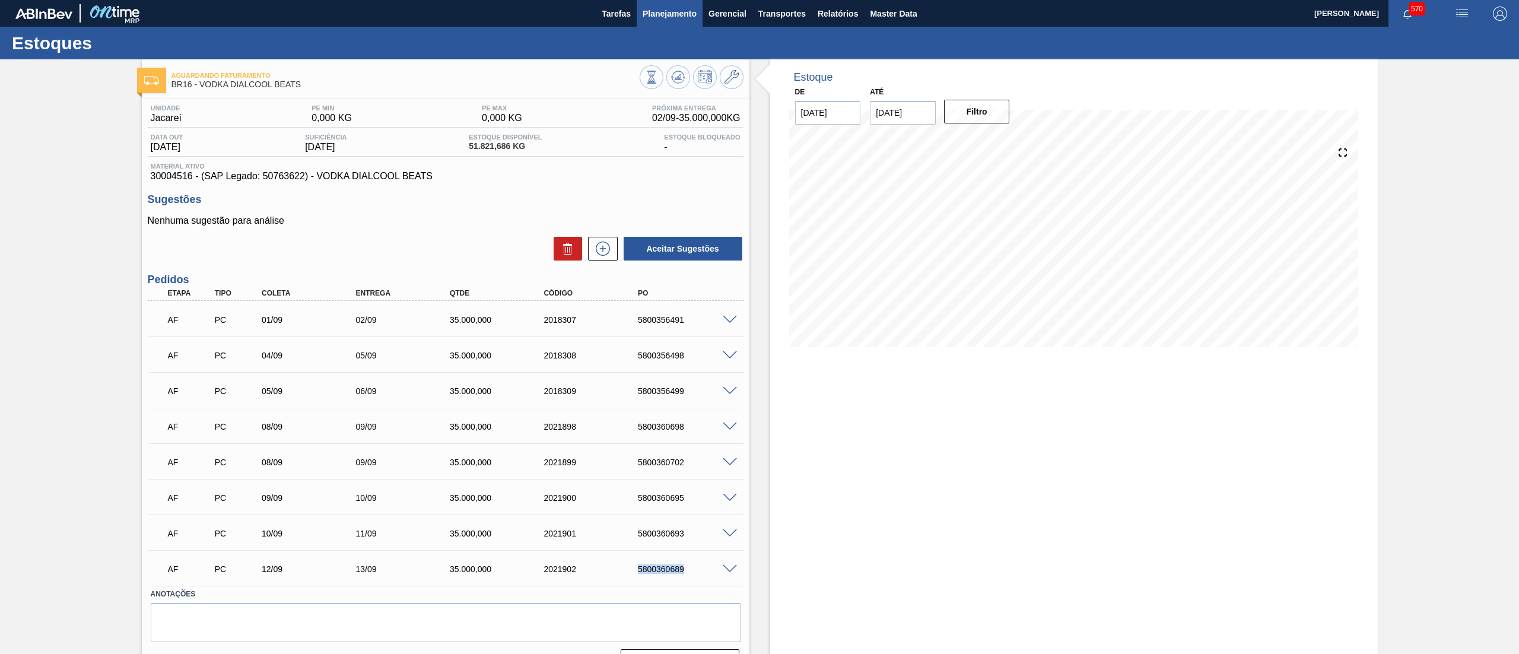
click at [675, 14] on span "Planejamento" at bounding box center [670, 14] width 54 height 14
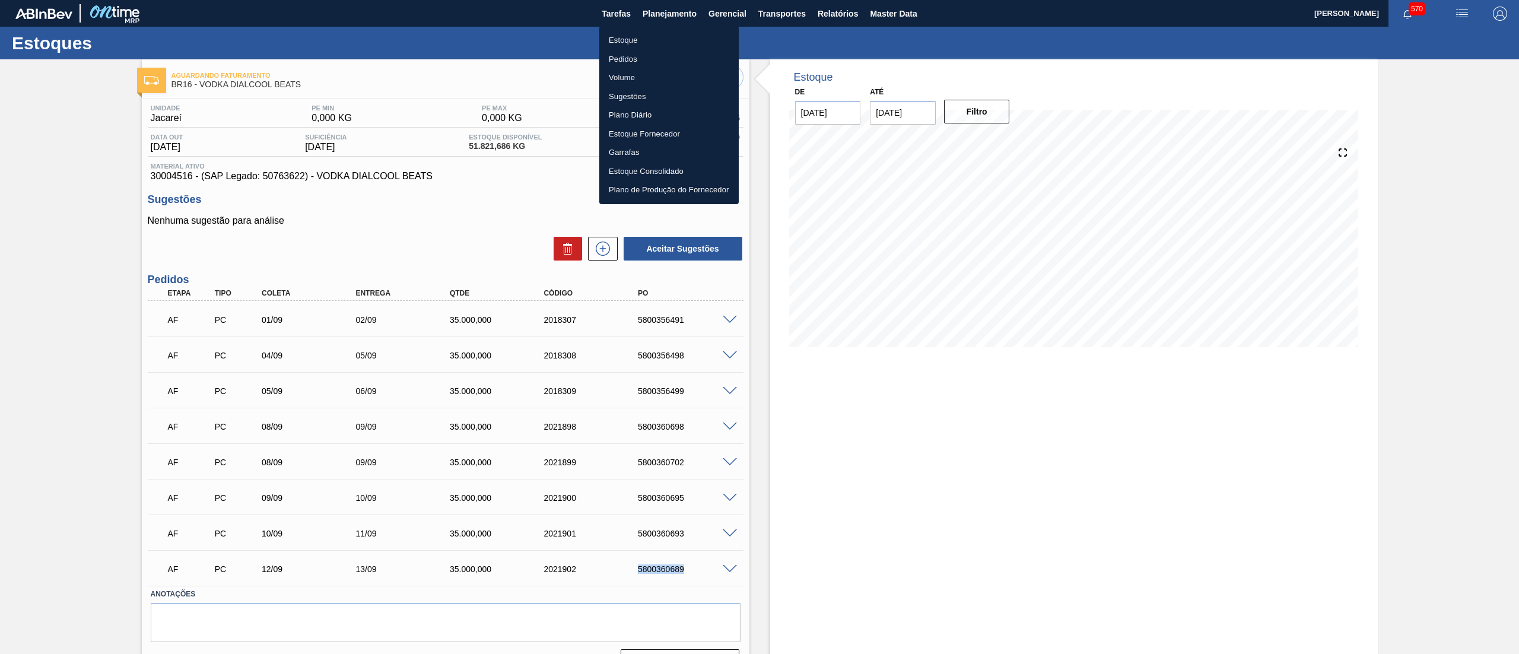
click at [649, 36] on li "Estoque" at bounding box center [668, 40] width 139 height 19
